Goal: Task Accomplishment & Management: Manage account settings

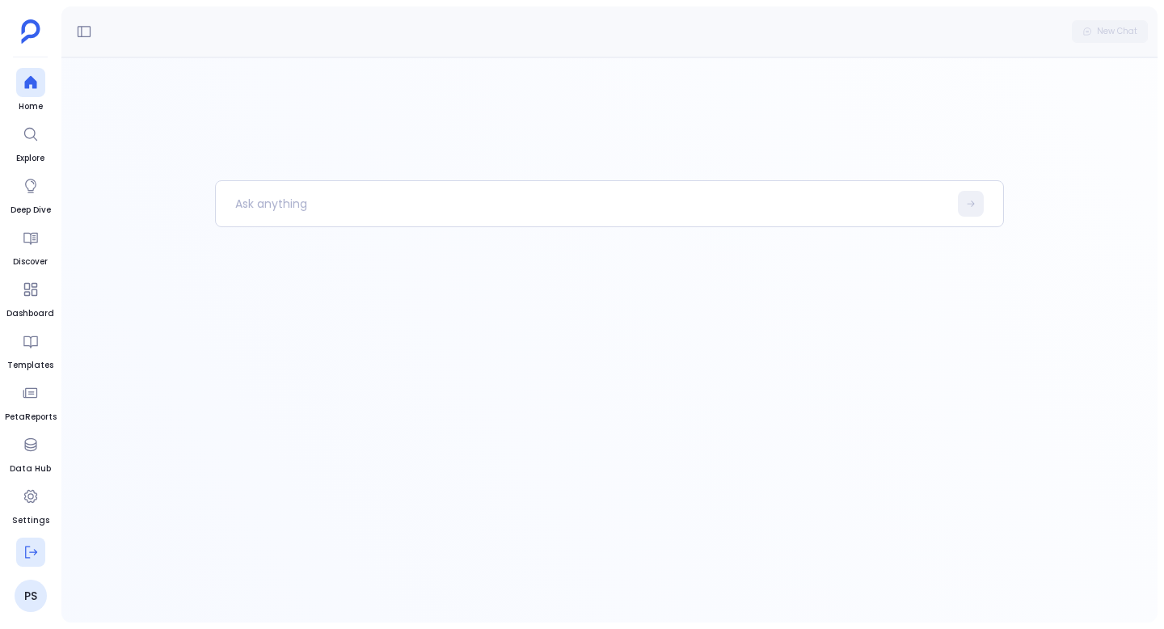
click at [31, 552] on icon at bounding box center [31, 552] width 16 height 16
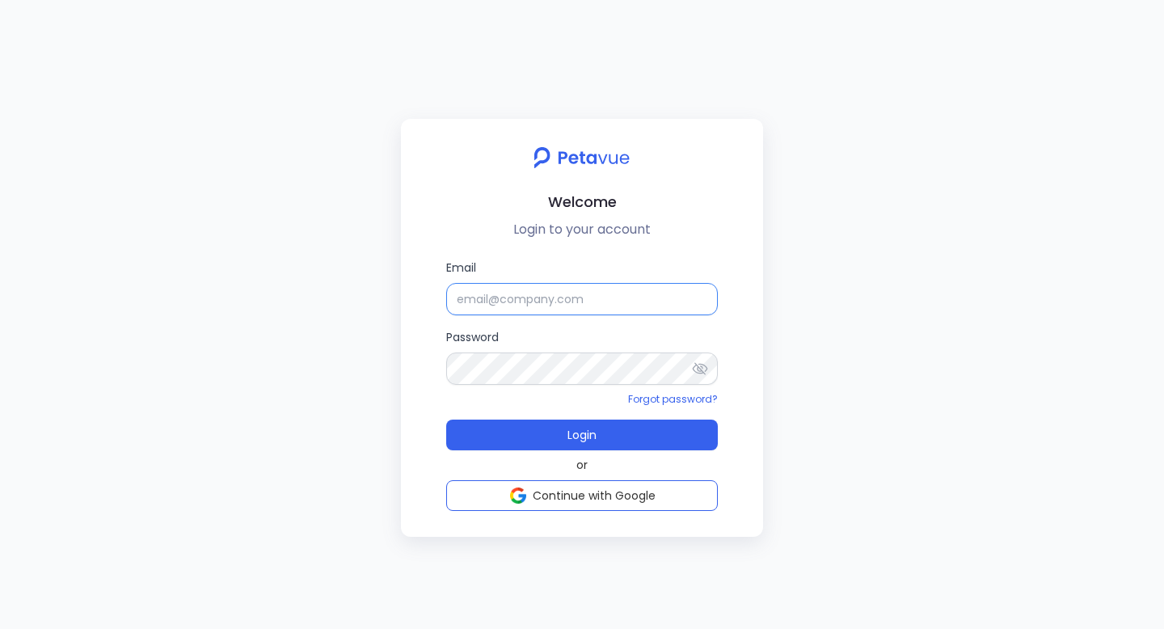
type input "[EMAIL_ADDRESS][DOMAIN_NAME]"
click at [546, 301] on input "[EMAIL_ADDRESS][DOMAIN_NAME]" at bounding box center [582, 299] width 272 height 32
click at [707, 369] on icon at bounding box center [700, 369] width 16 height 16
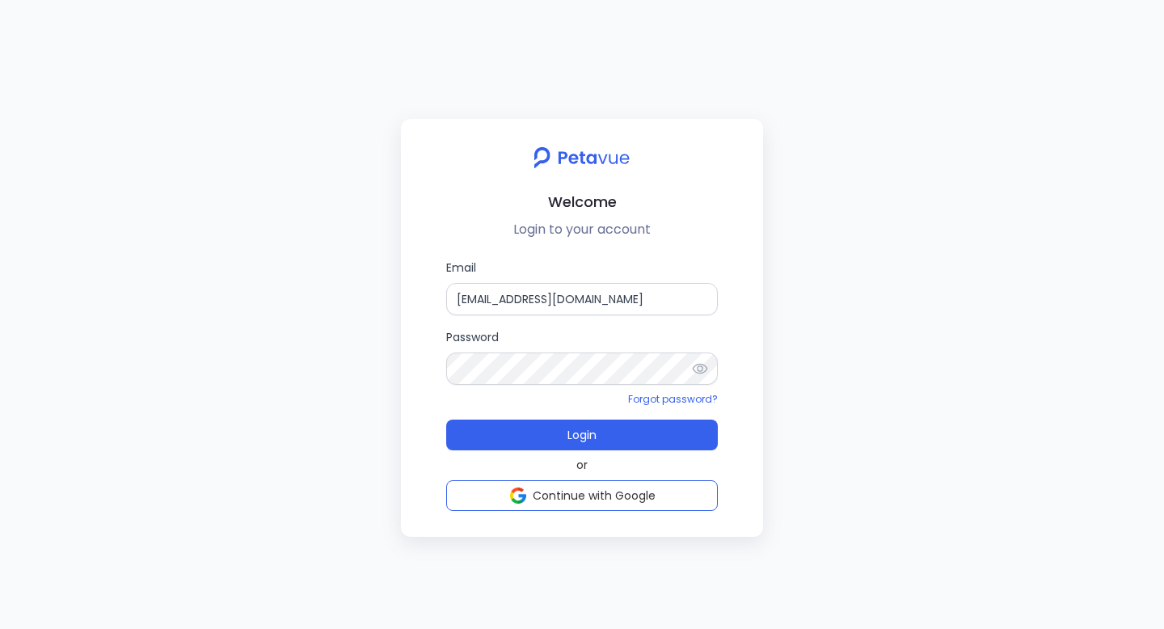
click at [707, 369] on icon at bounding box center [700, 369] width 16 height 16
click at [488, 297] on input "[EMAIL_ADDRESS][DOMAIN_NAME]" at bounding box center [582, 299] width 272 height 32
type input "[PERSON_NAME][EMAIL_ADDRESS][DOMAIN_NAME]"
click at [446, 420] on button "Login" at bounding box center [582, 435] width 272 height 31
